Goal: Information Seeking & Learning: Understand process/instructions

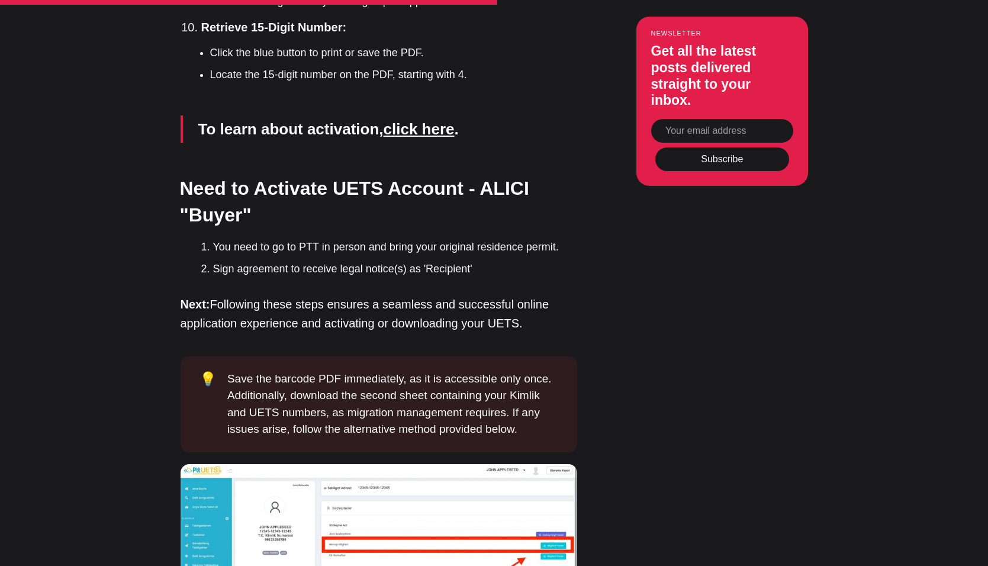
scroll to position [3633, 0]
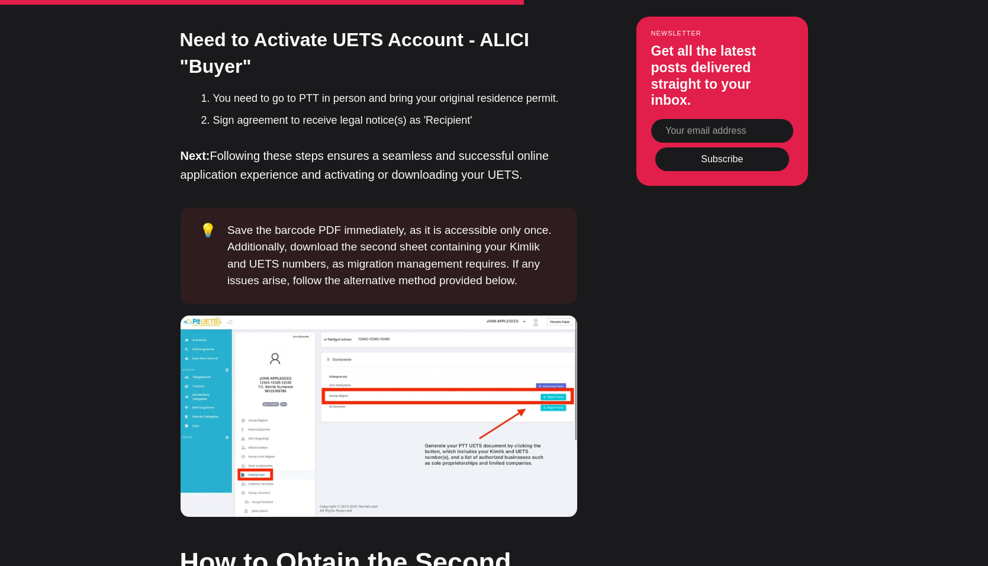
click at [300, 397] on img at bounding box center [379, 415] width 397 height 201
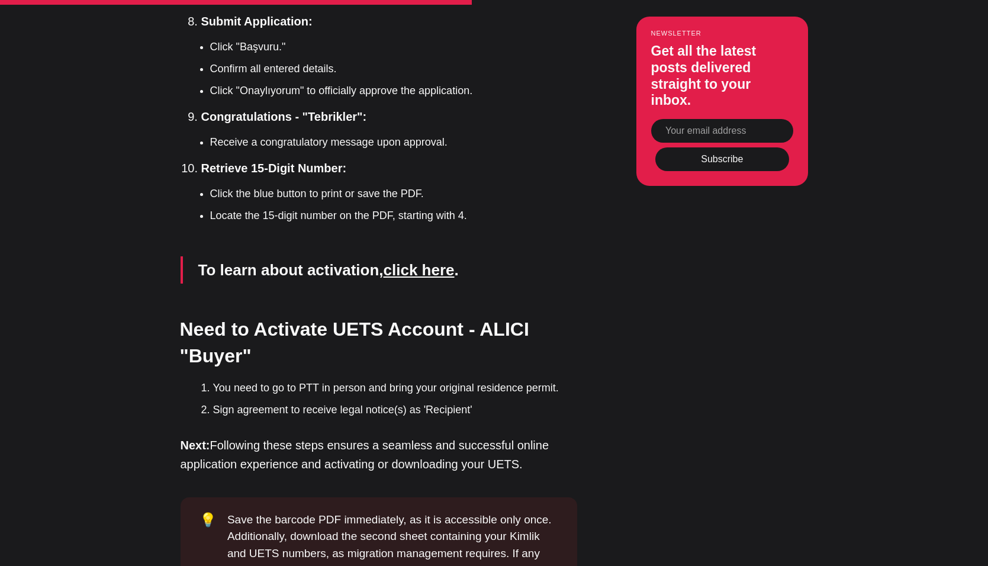
scroll to position [3340, 0]
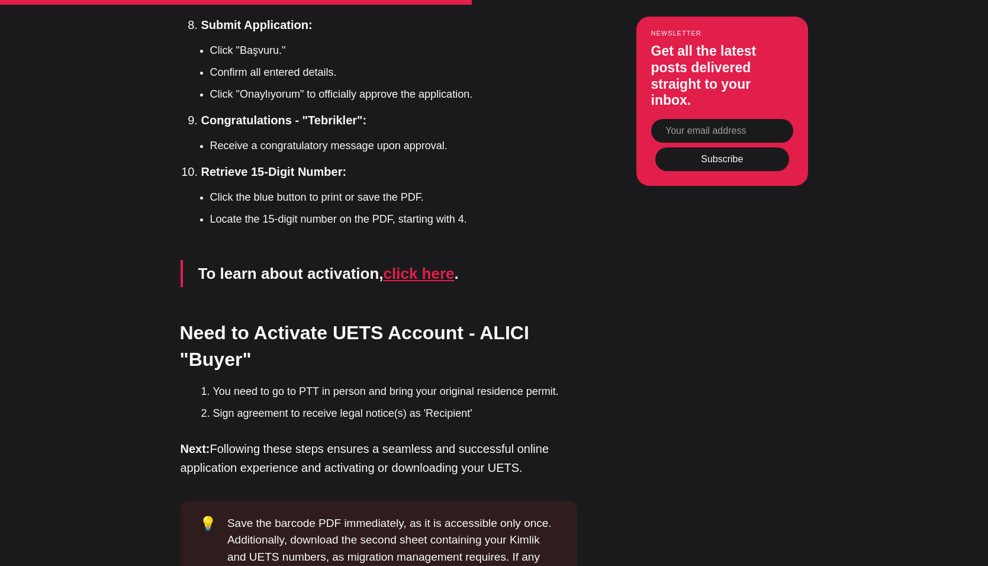
click at [413, 265] on link "click here" at bounding box center [419, 274] width 71 height 18
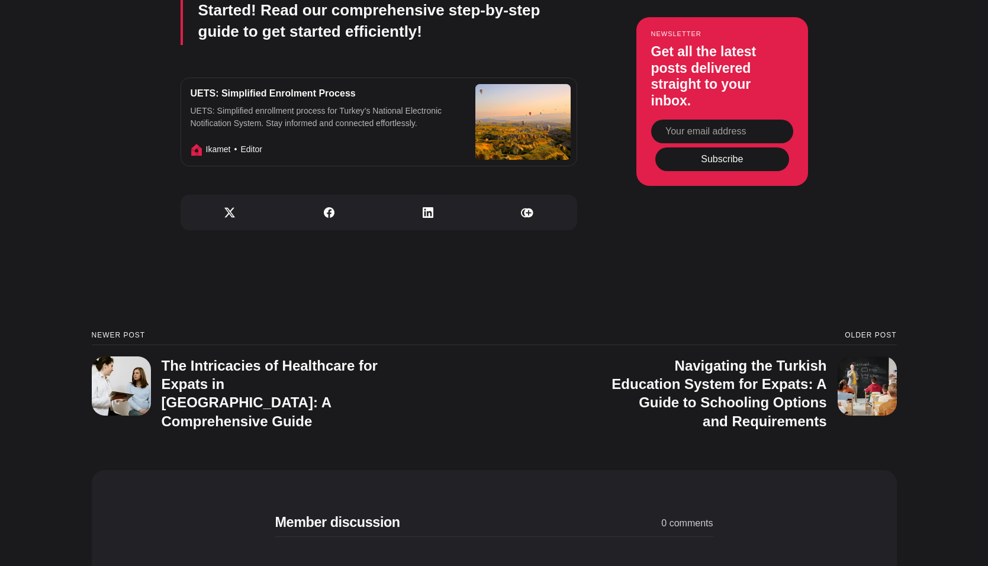
scroll to position [2145, 0]
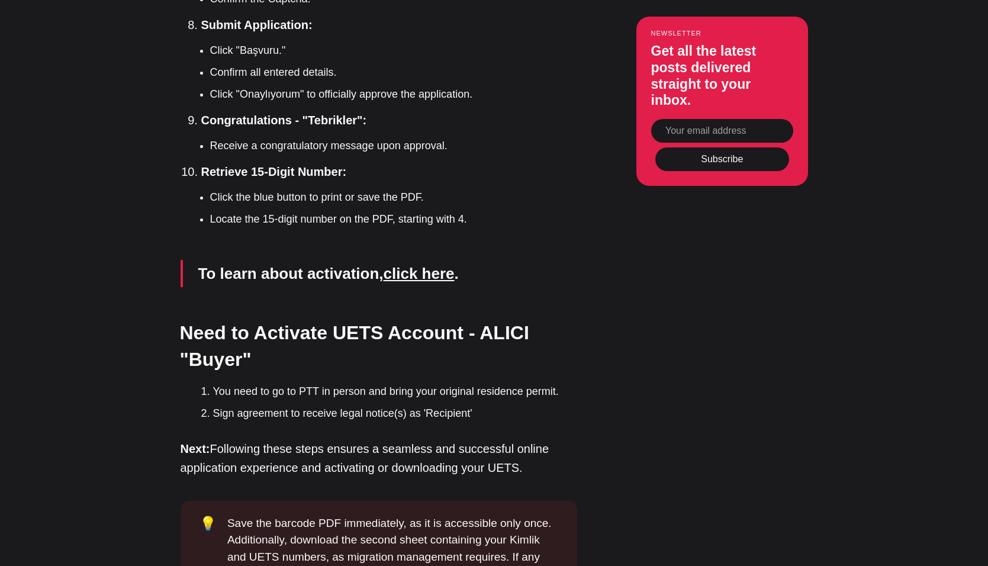
click at [429, 265] on link "click here" at bounding box center [419, 274] width 71 height 18
